Goal: Task Accomplishment & Management: Manage account settings

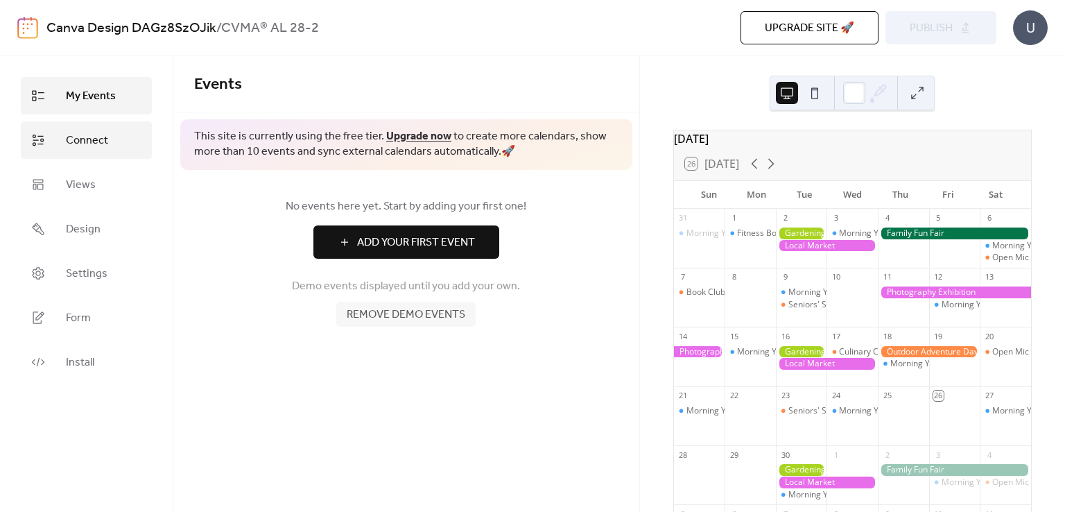
click at [81, 132] on span "Connect" at bounding box center [87, 140] width 42 height 17
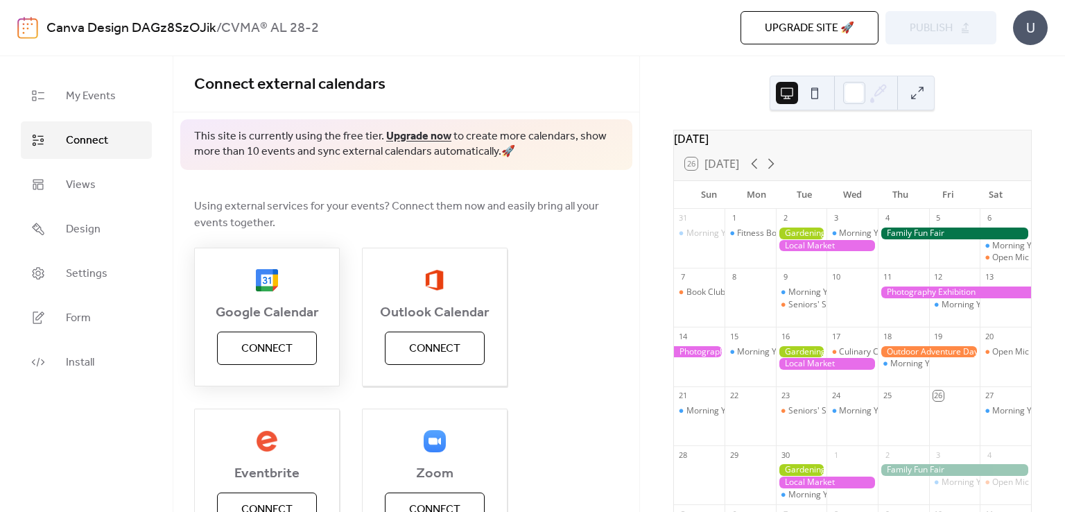
click at [263, 349] on span "Connect" at bounding box center [266, 348] width 51 height 17
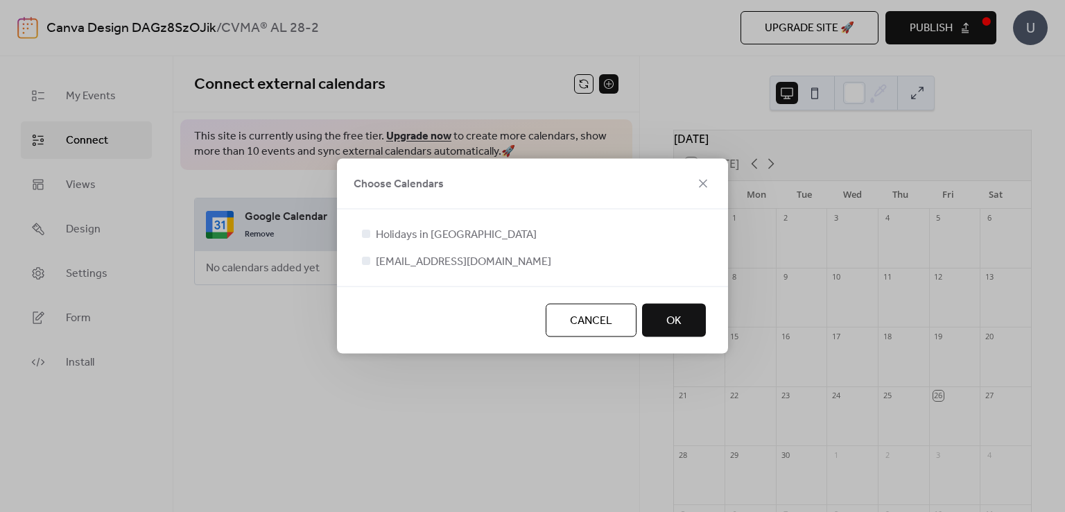
click at [667, 320] on span "OK" at bounding box center [673, 321] width 15 height 17
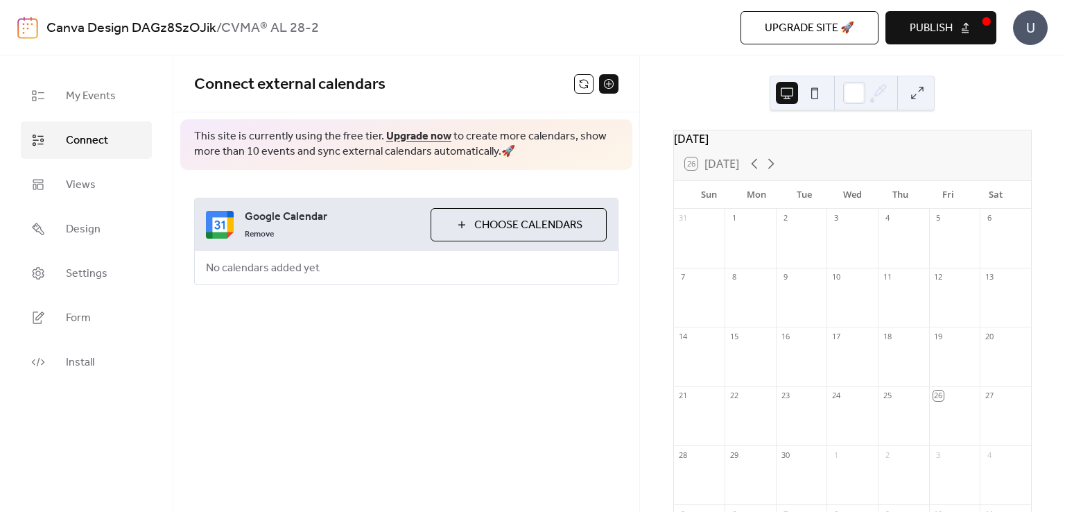
click at [216, 224] on img at bounding box center [220, 225] width 28 height 28
click at [504, 228] on span "Choose Calendars" at bounding box center [528, 225] width 108 height 17
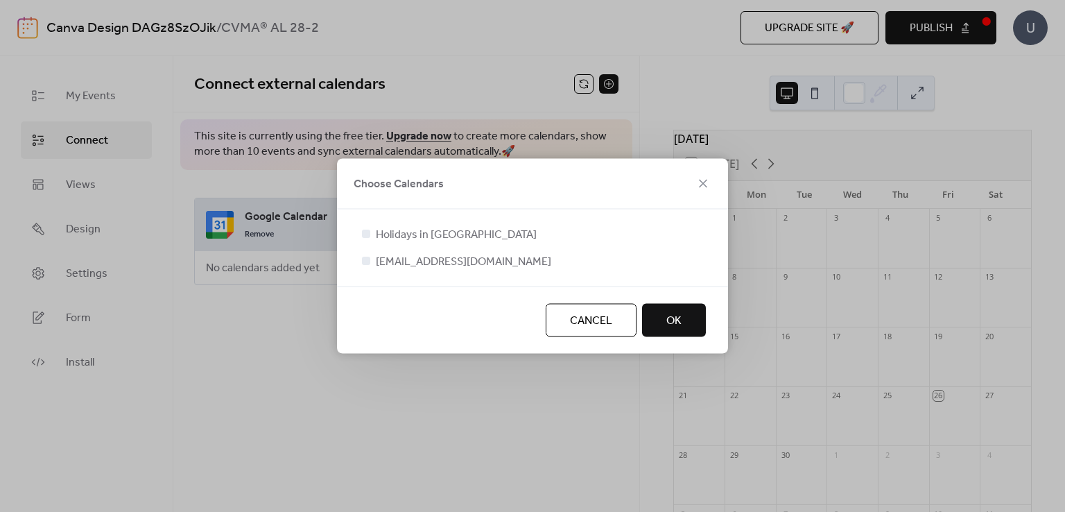
click at [683, 320] on button "OK" at bounding box center [674, 320] width 64 height 33
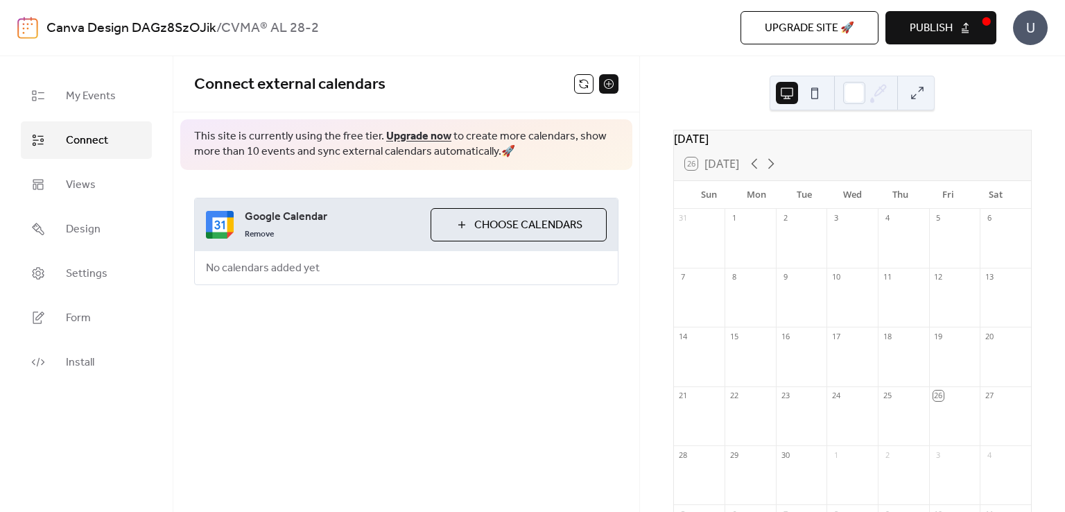
click at [948, 28] on span "Publish" at bounding box center [931, 28] width 43 height 17
click at [211, 223] on img at bounding box center [220, 225] width 28 height 28
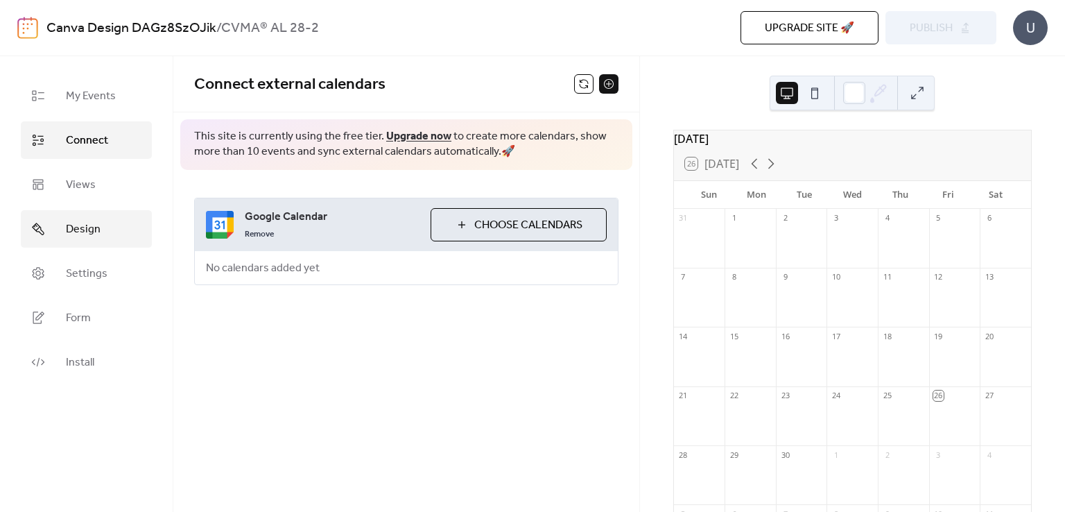
click at [87, 221] on span "Design" at bounding box center [83, 229] width 35 height 17
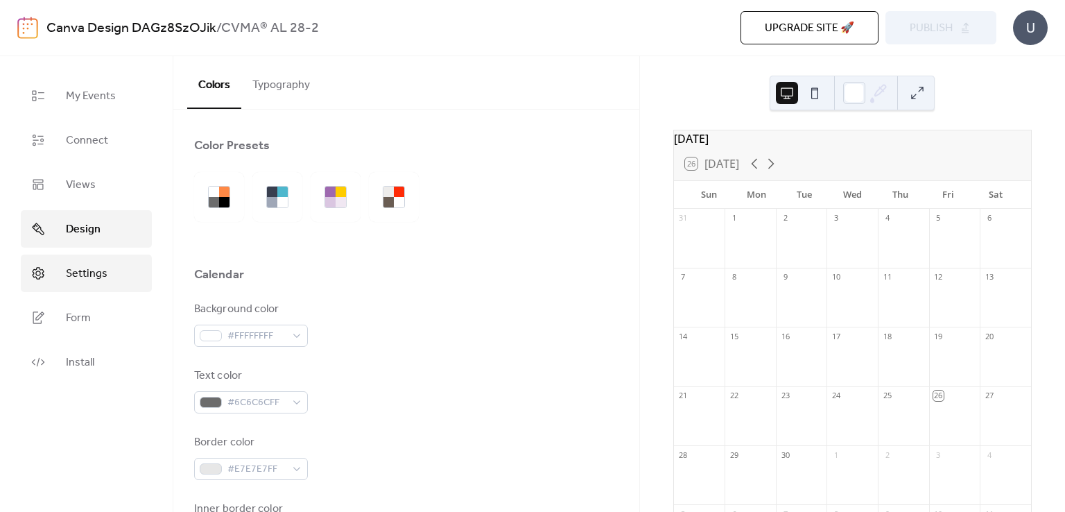
click at [92, 278] on span "Settings" at bounding box center [87, 274] width 42 height 17
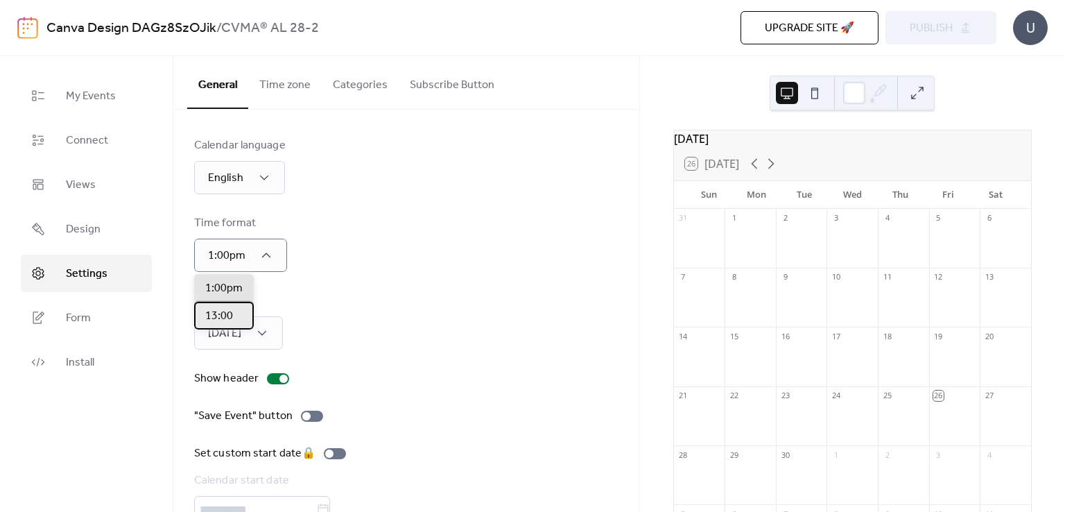
click at [221, 315] on span "13:00" at bounding box center [219, 316] width 28 height 17
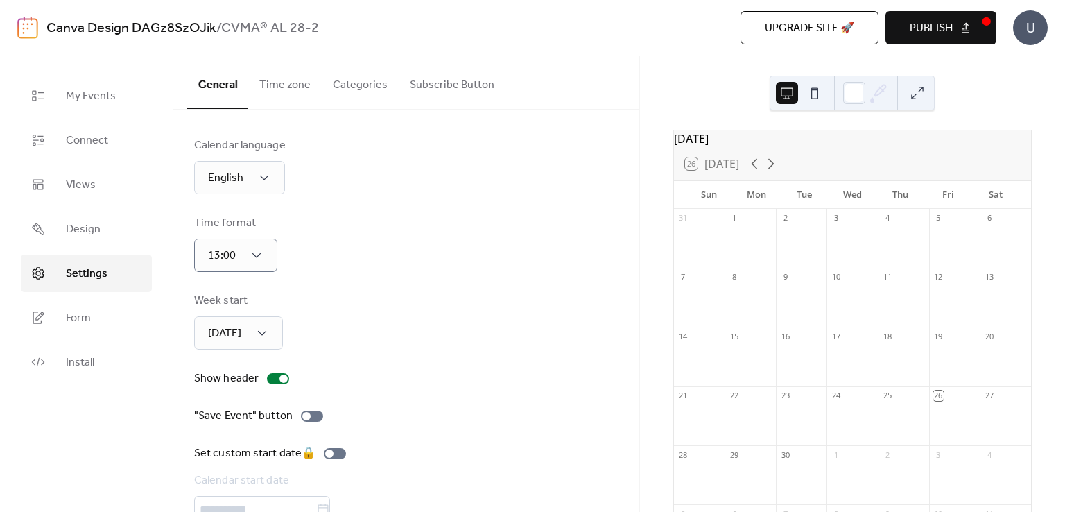
click at [961, 28] on button "Publish" at bounding box center [940, 27] width 111 height 33
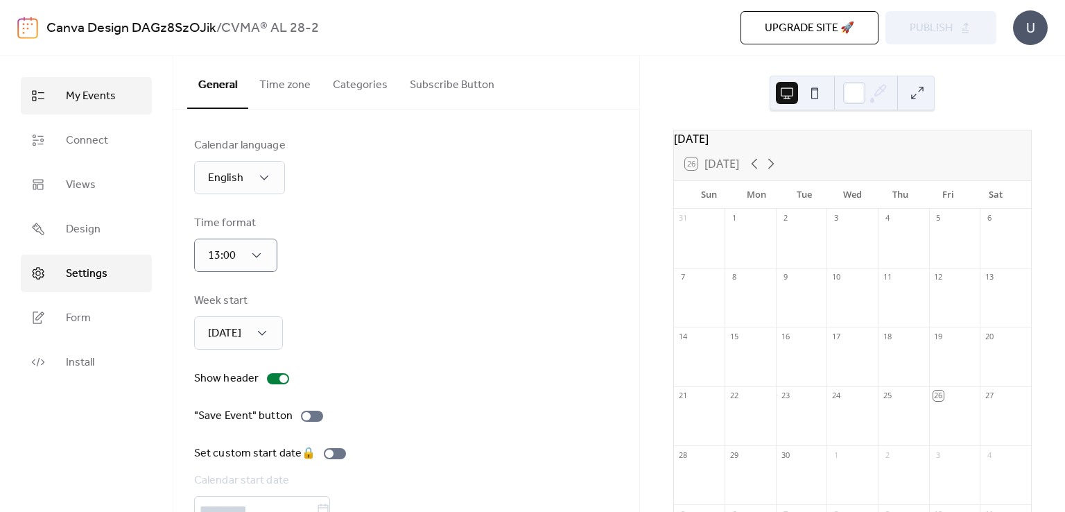
click at [94, 89] on span "My Events" at bounding box center [91, 96] width 50 height 17
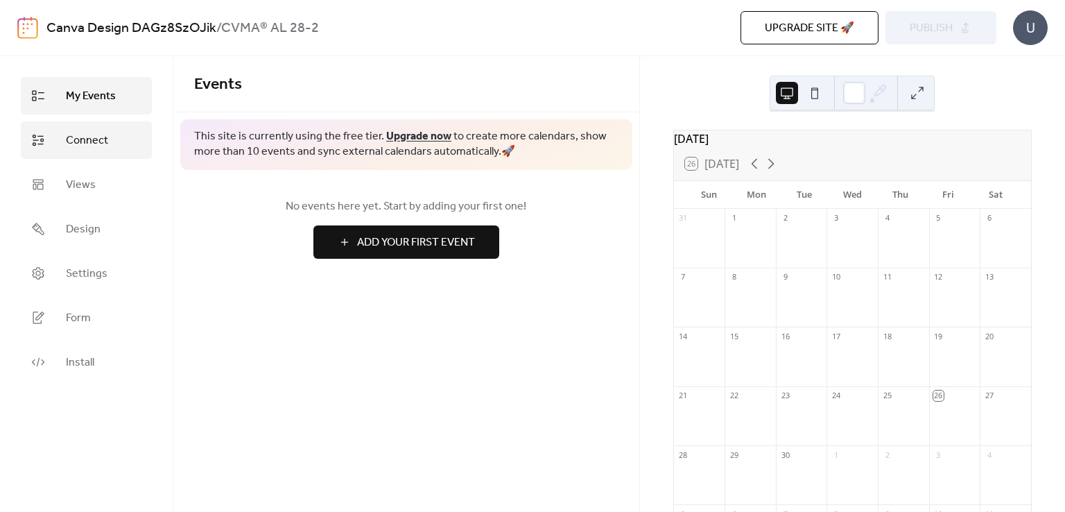
click at [83, 145] on span "Connect" at bounding box center [87, 140] width 42 height 17
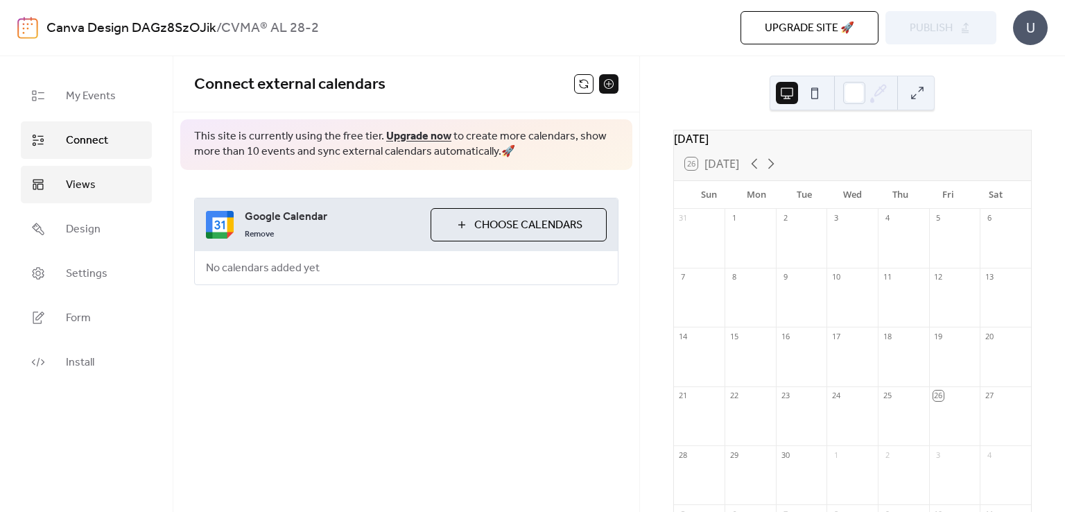
click at [73, 186] on span "Views" at bounding box center [81, 185] width 30 height 17
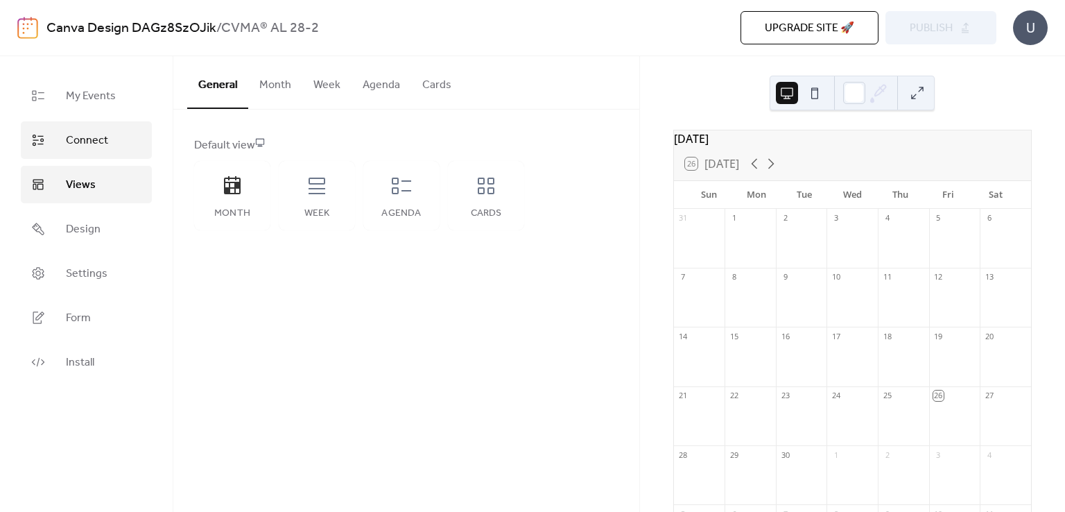
click at [92, 143] on span "Connect" at bounding box center [87, 140] width 42 height 17
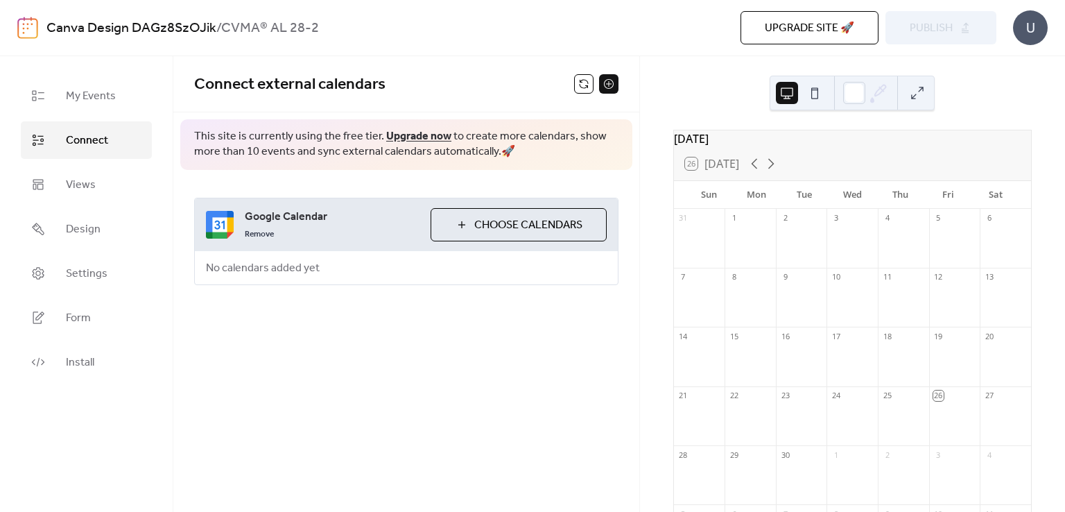
click at [263, 216] on span "Google Calendar" at bounding box center [332, 217] width 175 height 17
click at [221, 221] on img at bounding box center [220, 225] width 28 height 28
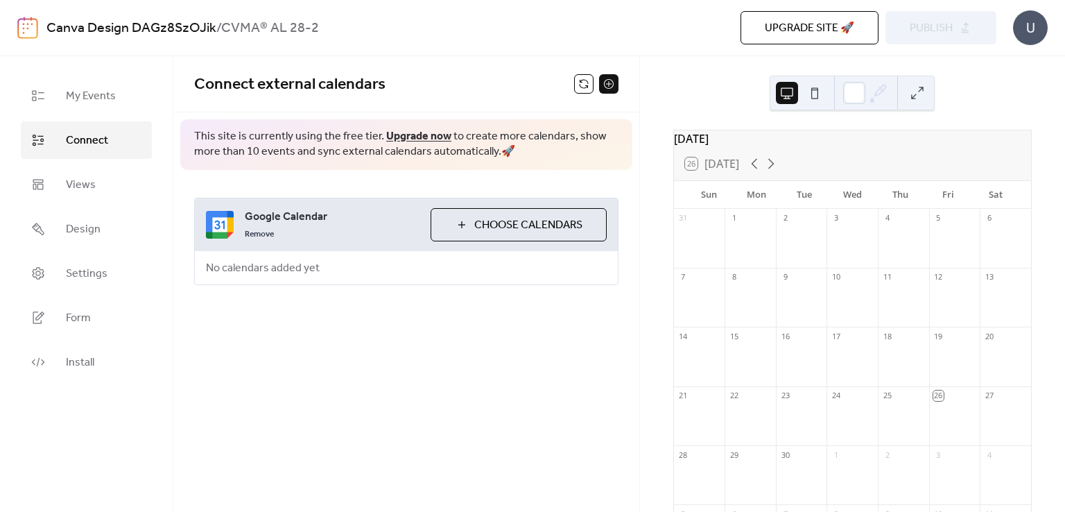
click at [221, 221] on img at bounding box center [220, 225] width 28 height 28
drag, startPoint x: 221, startPoint y: 221, endPoint x: 605, endPoint y: 308, distance: 393.1
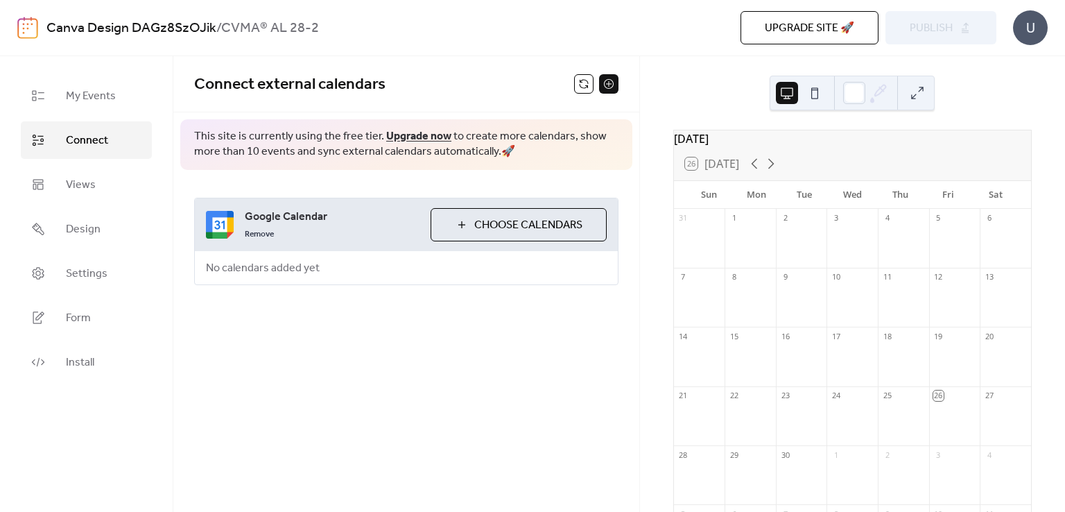
click at [600, 309] on div "Google Calendar Remove Choose Calendars No calendars added yet" at bounding box center [406, 241] width 466 height 143
click at [771, 167] on icon at bounding box center [771, 163] width 17 height 17
click at [754, 170] on icon at bounding box center [754, 163] width 17 height 17
click at [771, 170] on icon at bounding box center [771, 163] width 17 height 17
click at [754, 171] on icon at bounding box center [754, 163] width 17 height 17
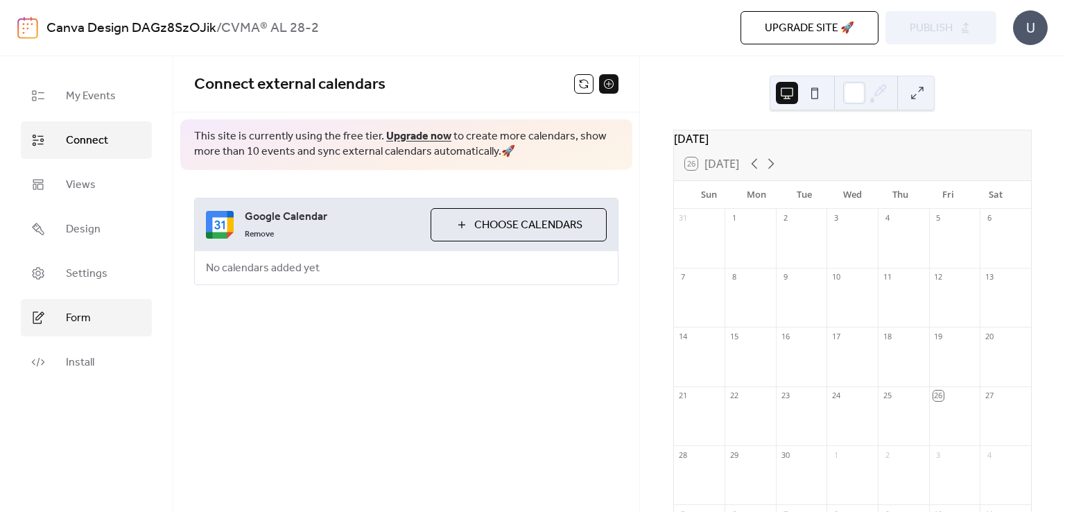
click at [79, 313] on span "Form" at bounding box center [78, 318] width 25 height 17
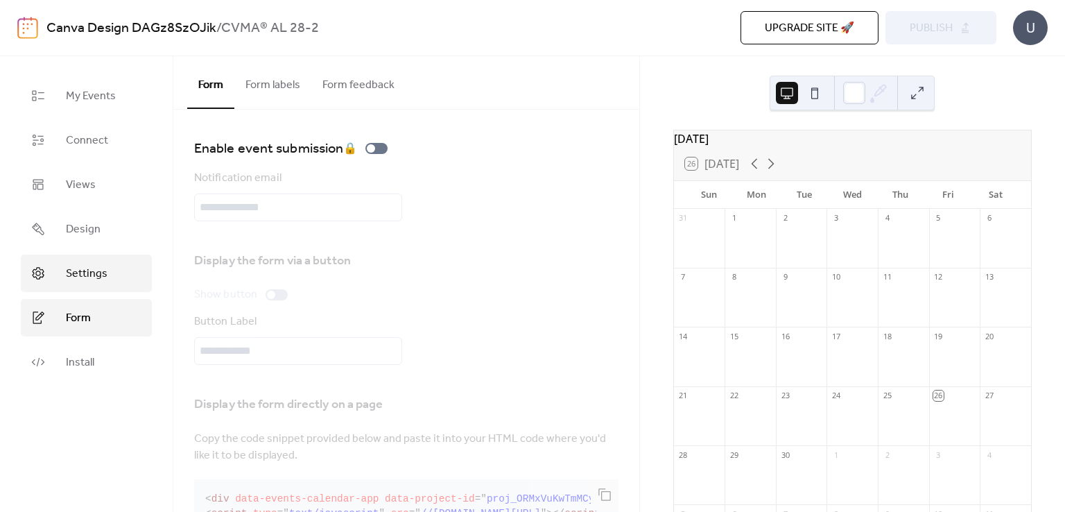
click at [85, 272] on span "Settings" at bounding box center [87, 274] width 42 height 17
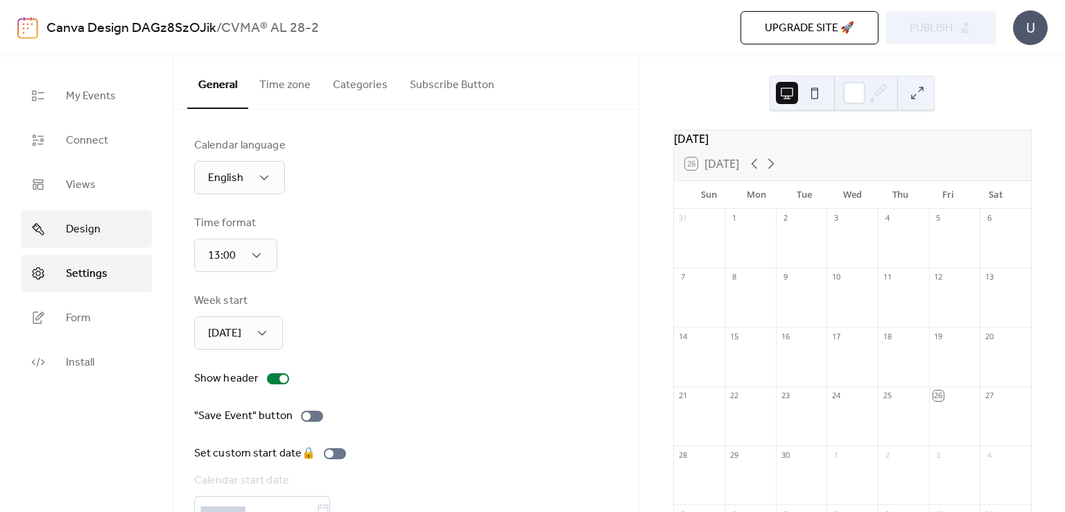
click at [83, 232] on span "Design" at bounding box center [83, 229] width 35 height 17
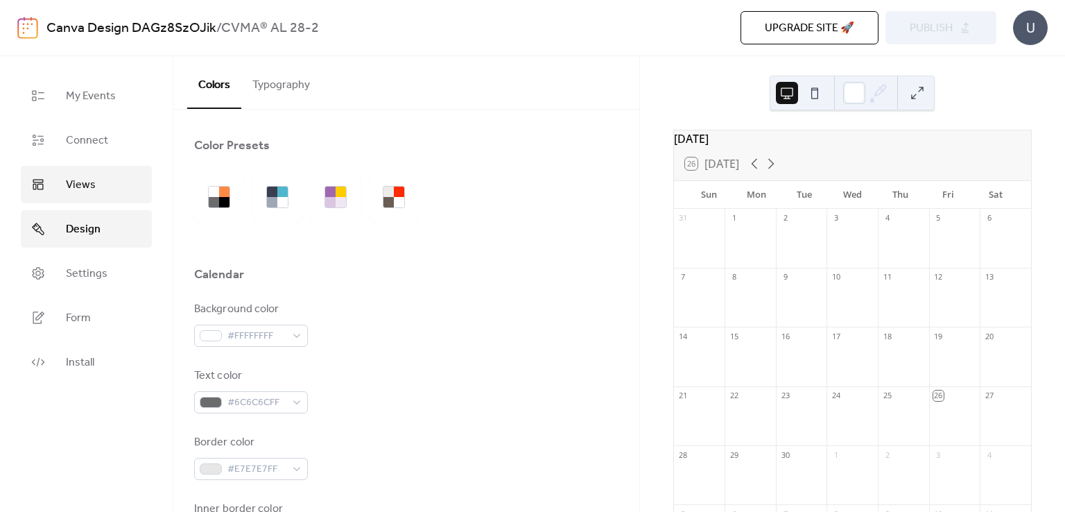
click at [80, 192] on span "Views" at bounding box center [81, 185] width 30 height 17
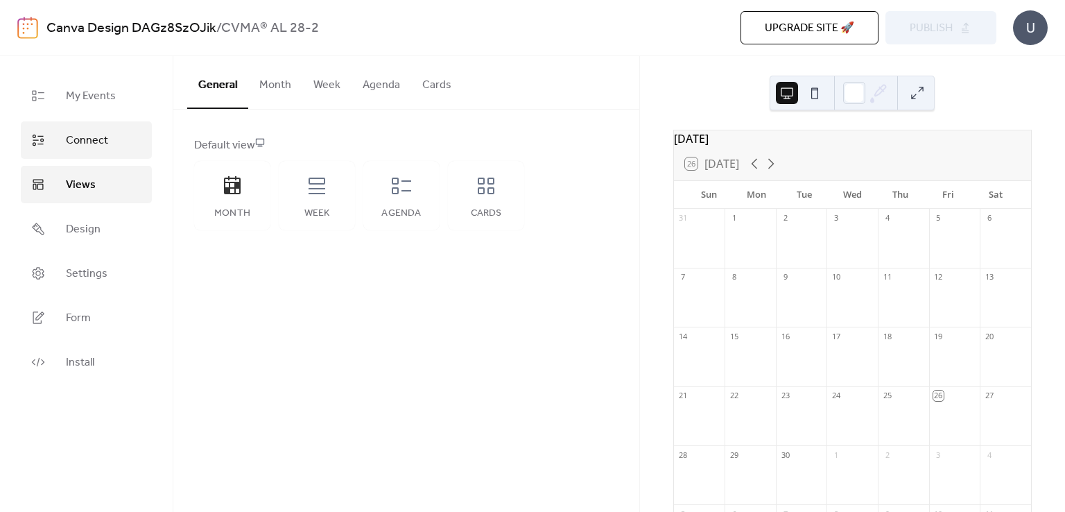
click at [75, 141] on span "Connect" at bounding box center [87, 140] width 42 height 17
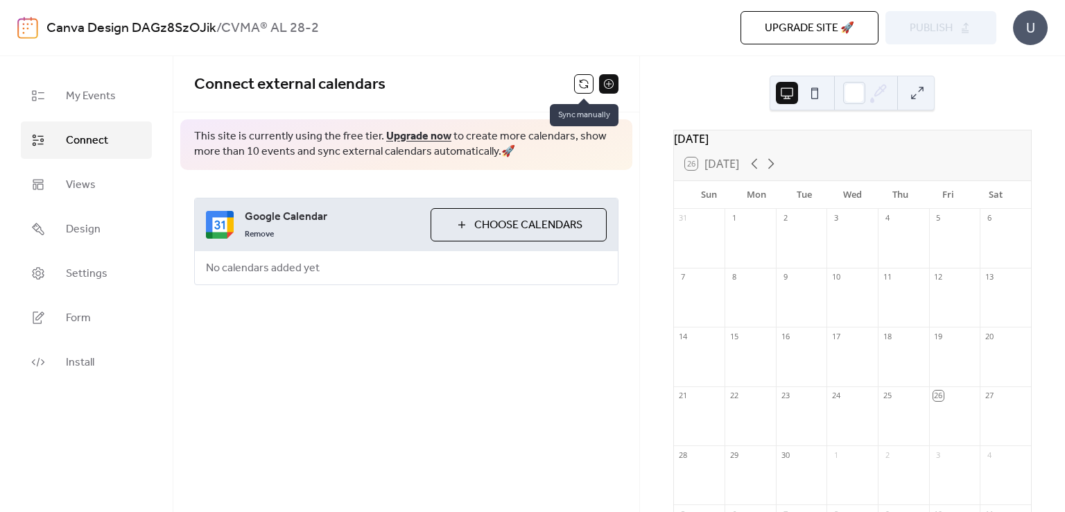
click at [588, 84] on button at bounding box center [583, 83] width 19 height 19
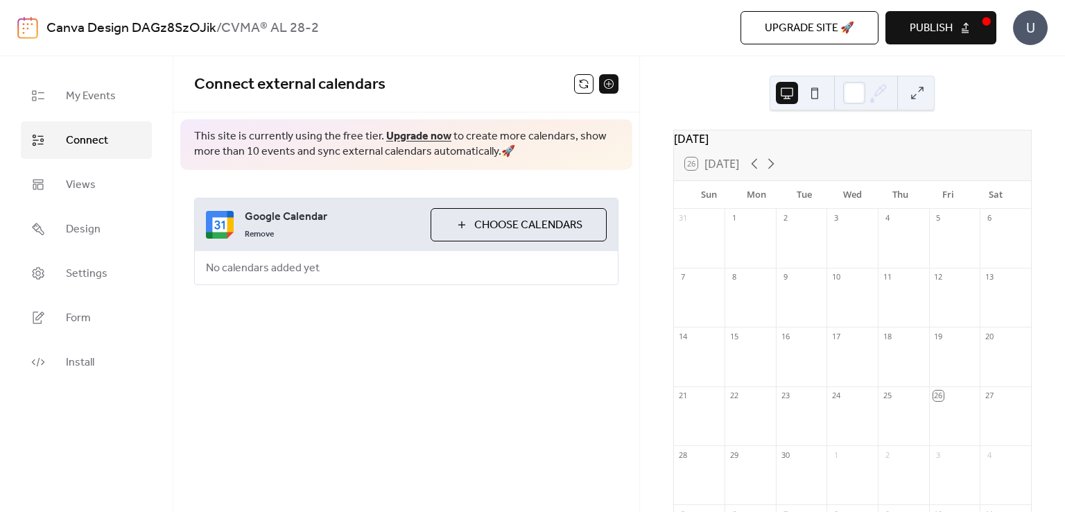
click at [984, 38] on button "Publish" at bounding box center [940, 27] width 111 height 33
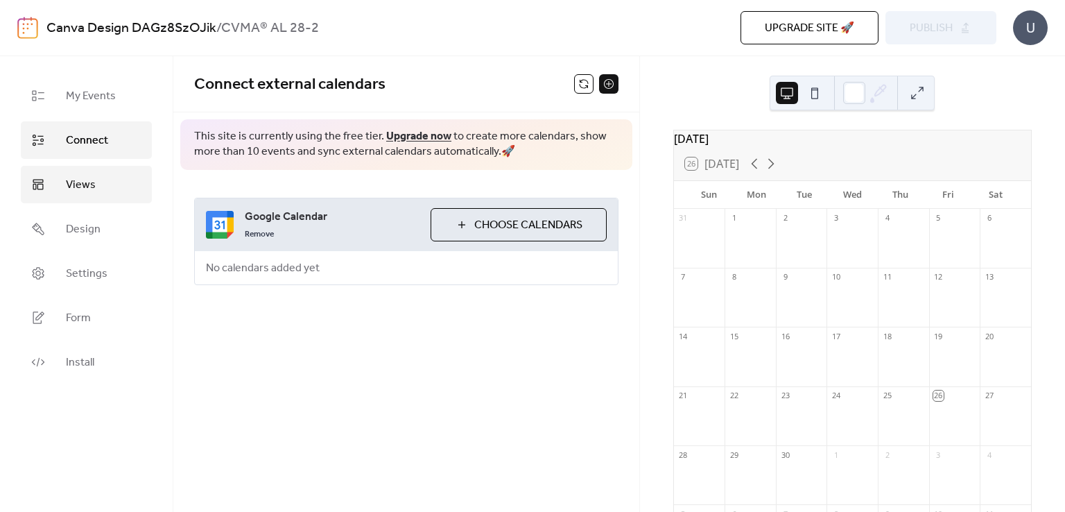
click at [76, 193] on span "Views" at bounding box center [81, 185] width 30 height 17
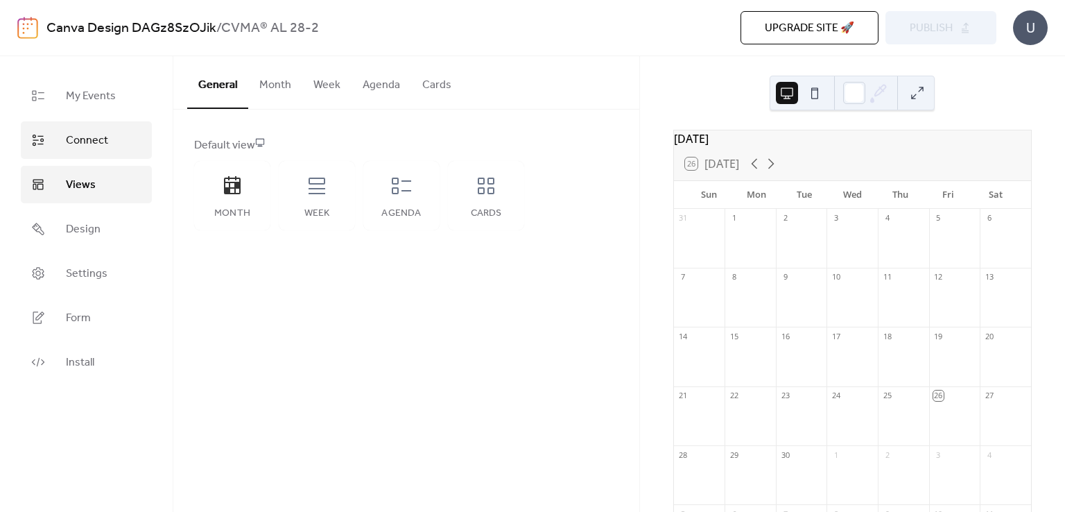
click at [100, 132] on span "Connect" at bounding box center [87, 140] width 42 height 17
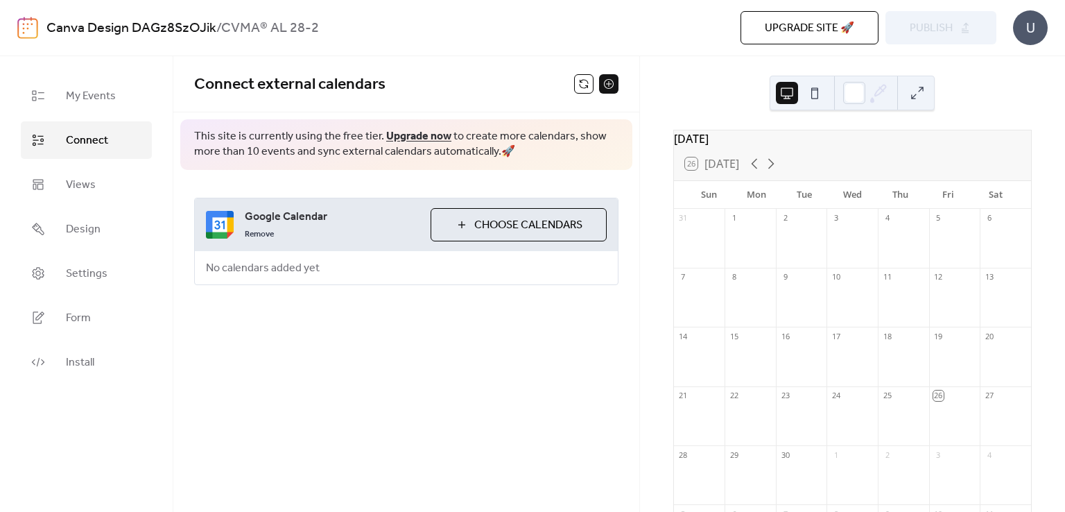
click at [524, 229] on span "Choose Calendars" at bounding box center [528, 225] width 108 height 17
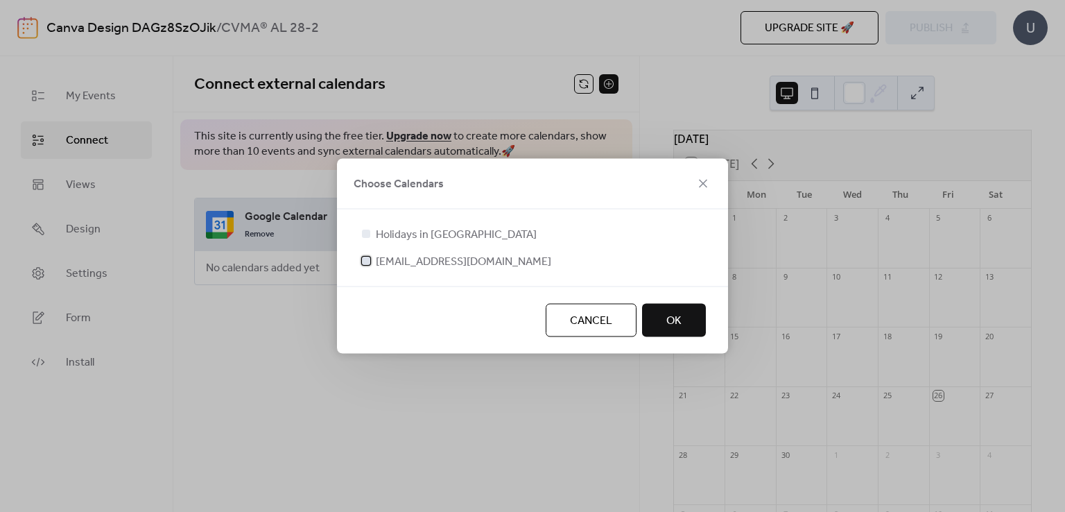
click at [413, 258] on span "[EMAIL_ADDRESS][DOMAIN_NAME]" at bounding box center [463, 262] width 175 height 17
click at [428, 234] on span "Holidays in [GEOGRAPHIC_DATA]" at bounding box center [456, 235] width 161 height 17
click at [379, 236] on span "Holidays in [GEOGRAPHIC_DATA]" at bounding box center [456, 235] width 161 height 17
click at [380, 235] on span "Holidays in [GEOGRAPHIC_DATA]" at bounding box center [456, 235] width 161 height 17
click at [366, 231] on div at bounding box center [366, 233] width 8 height 8
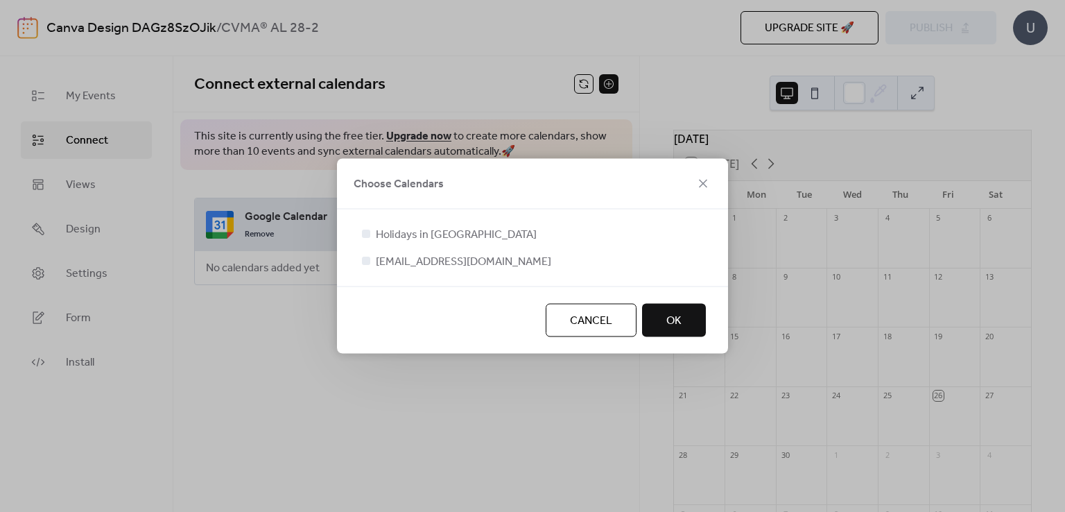
click at [657, 320] on button "OK" at bounding box center [674, 320] width 64 height 33
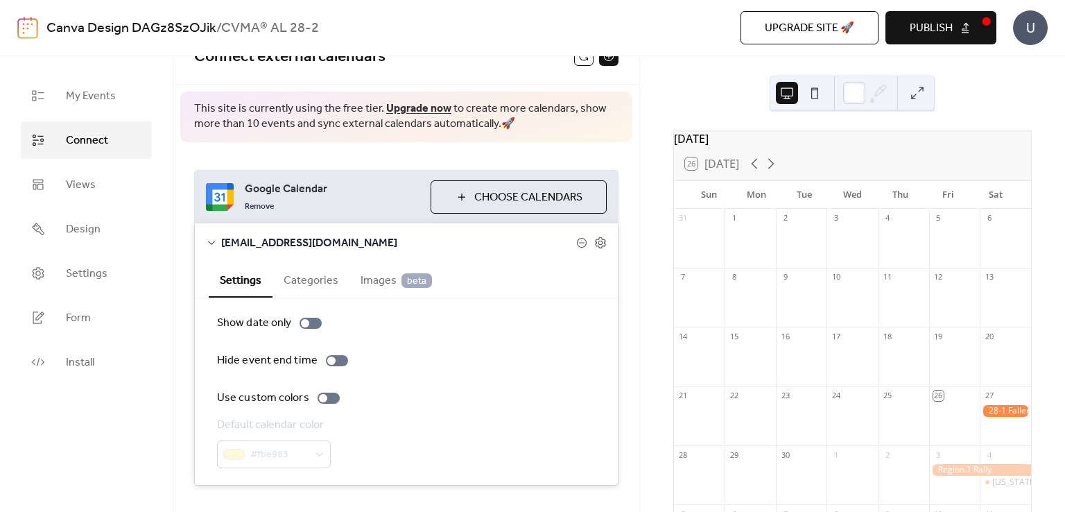
scroll to position [55, 0]
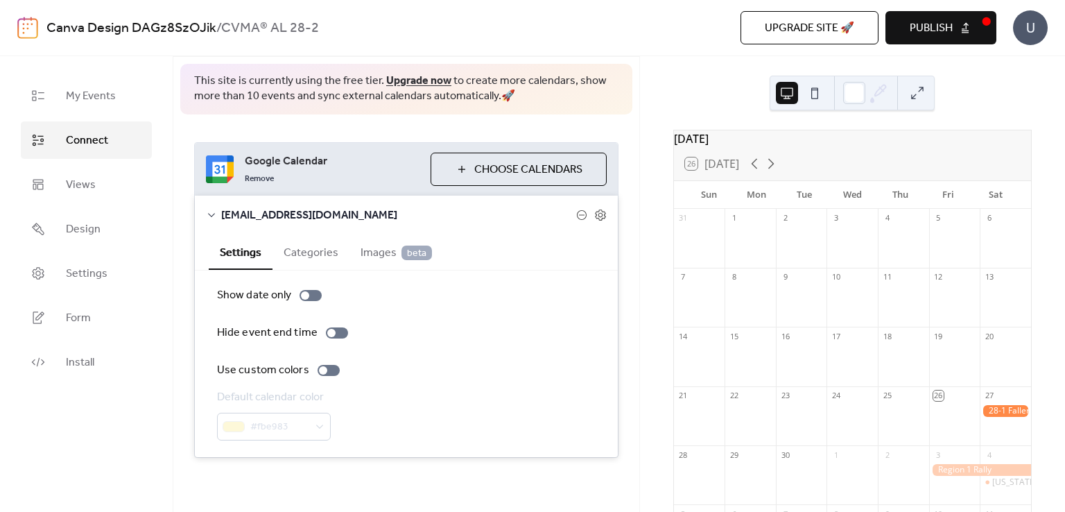
click at [319, 248] on button "Categories" at bounding box center [310, 251] width 77 height 34
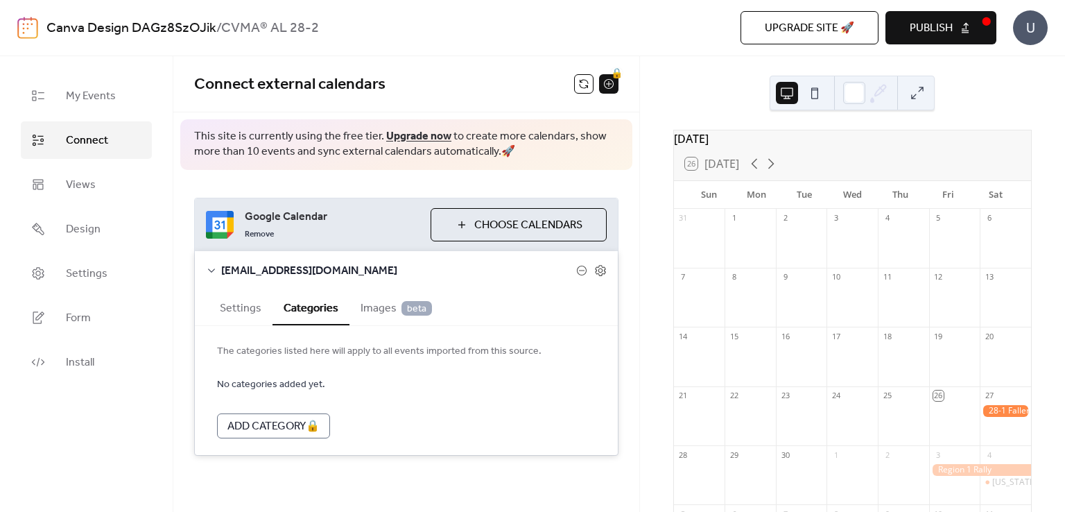
click at [372, 310] on span "Images beta" at bounding box center [396, 308] width 71 height 17
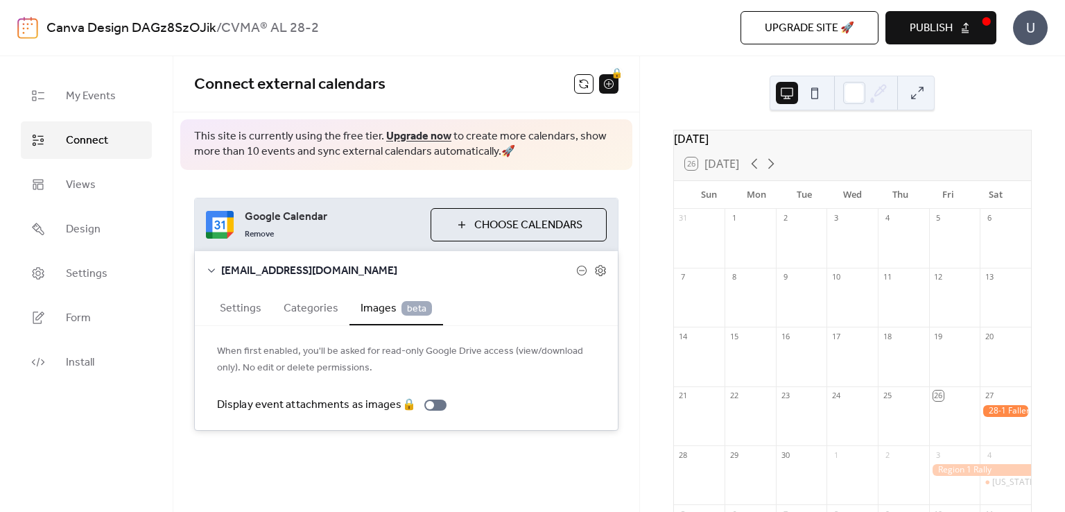
click at [248, 306] on button "Settings" at bounding box center [241, 307] width 64 height 34
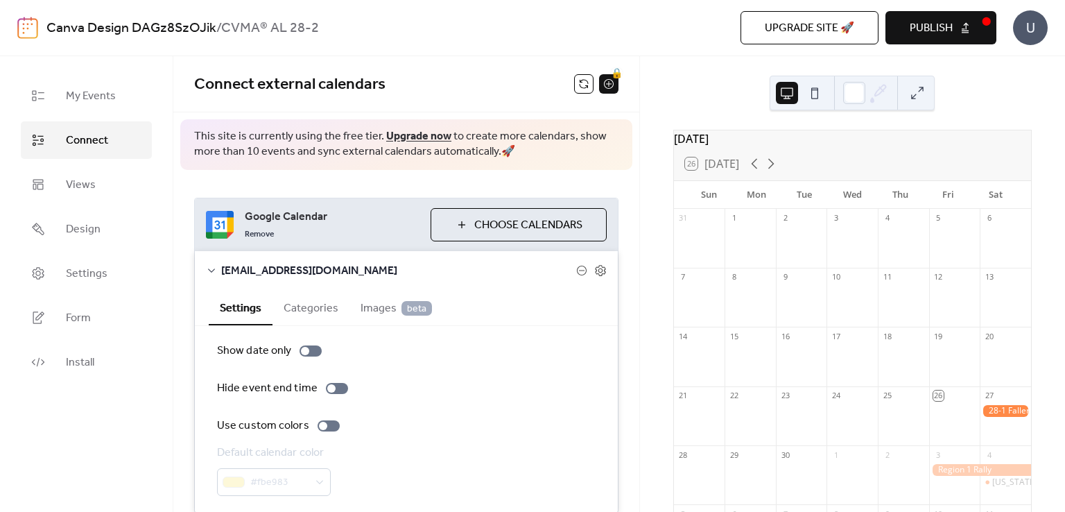
scroll to position [55, 0]
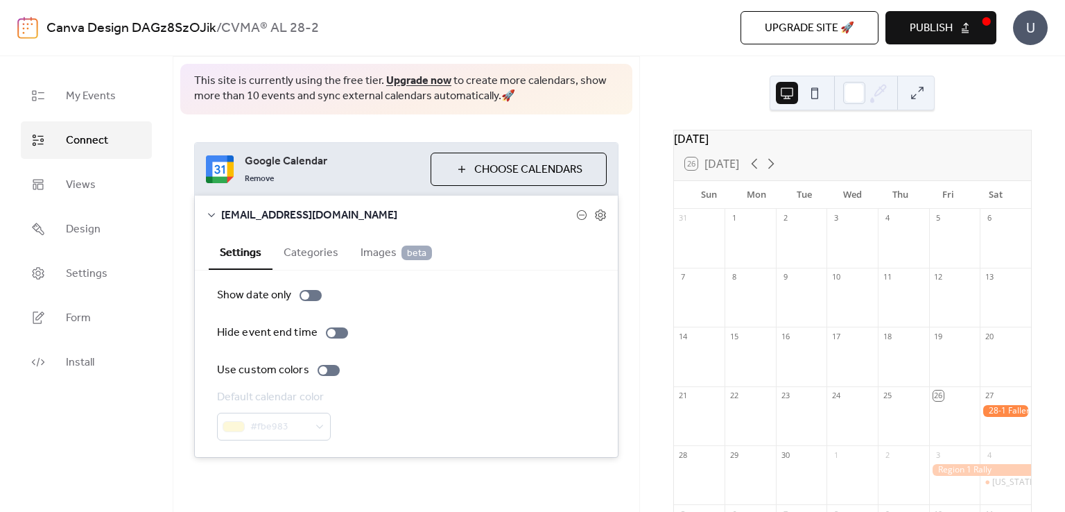
click at [957, 31] on button "Publish" at bounding box center [940, 27] width 111 height 33
